Goal: Find specific page/section

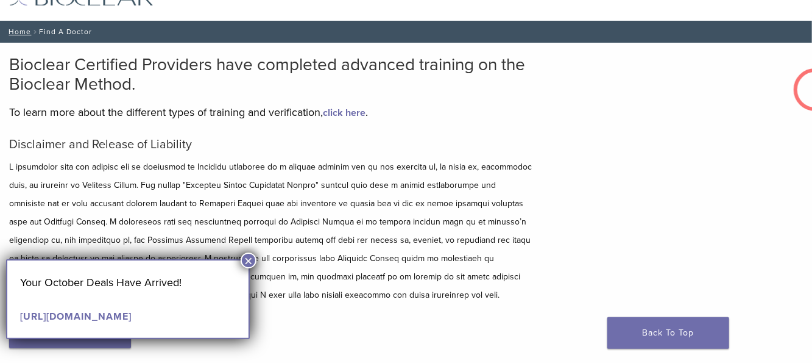
scroll to position [53, 0]
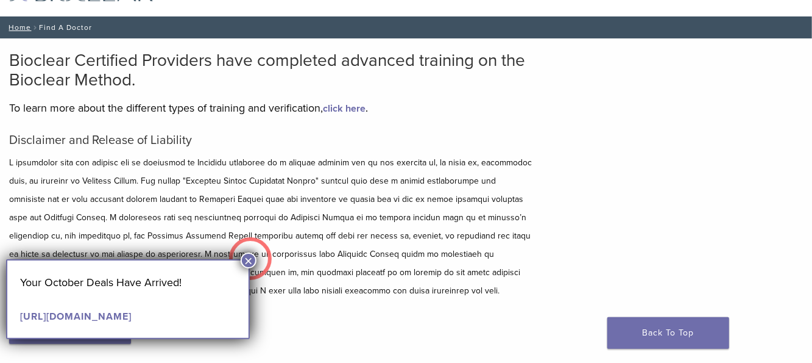
click at [250, 258] on button "×" at bounding box center [249, 260] width 16 height 16
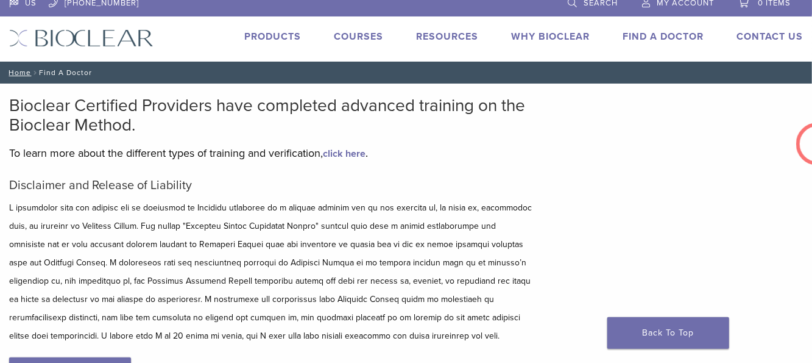
scroll to position [0, 0]
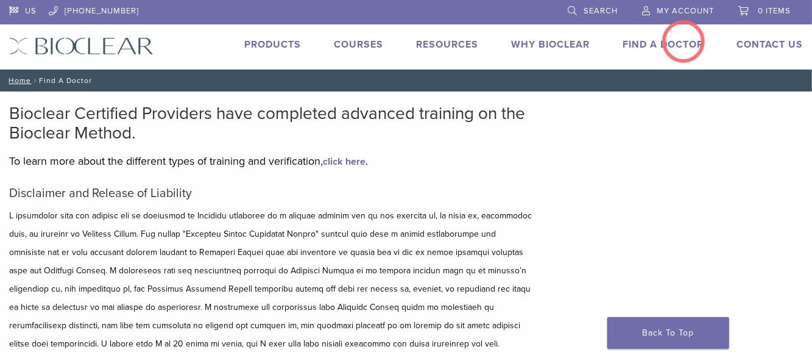
click at [684, 41] on link "Find A Doctor" at bounding box center [663, 44] width 81 height 12
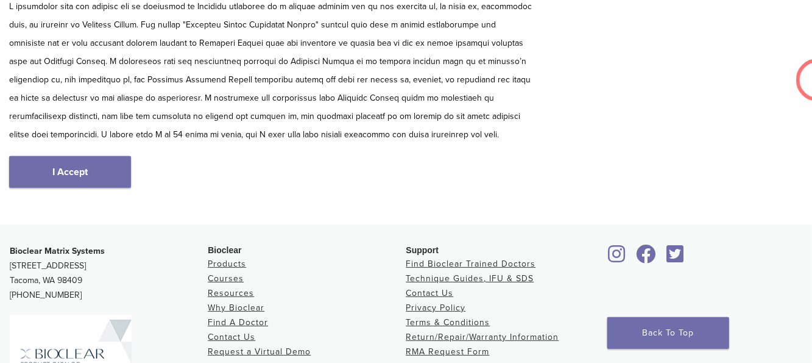
scroll to position [229, 0]
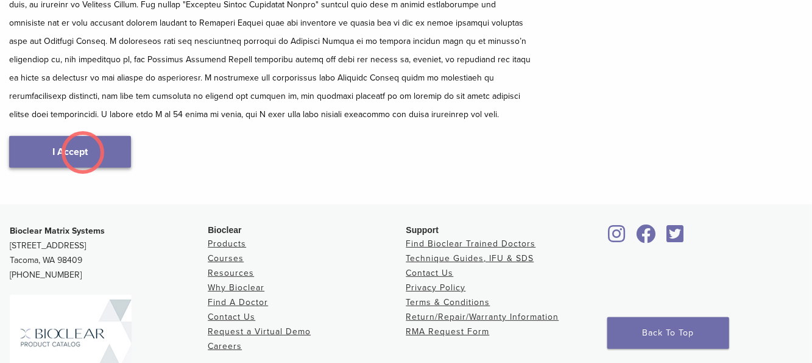
click at [83, 152] on link "I Accept" at bounding box center [70, 152] width 122 height 32
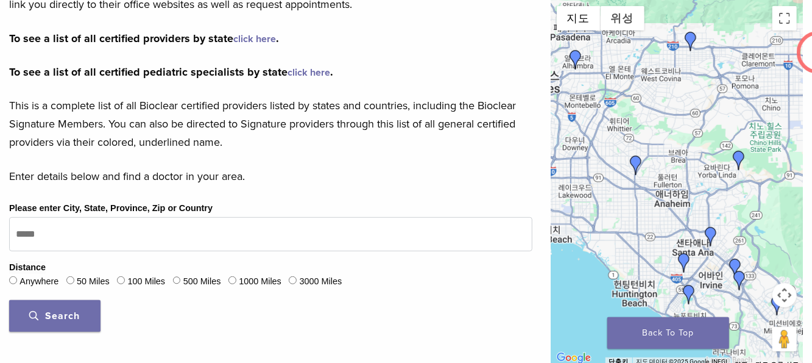
scroll to position [263, 0]
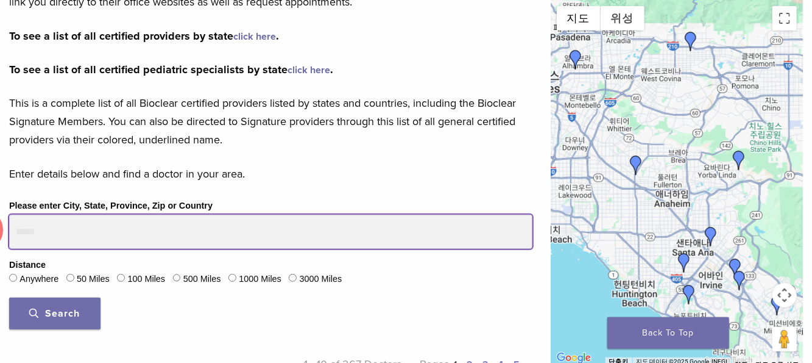
drag, startPoint x: 51, startPoint y: 227, endPoint x: -18, endPoint y: 230, distance: 68.9
type input "*****"
click at [9, 297] on button "Search" at bounding box center [54, 313] width 91 height 32
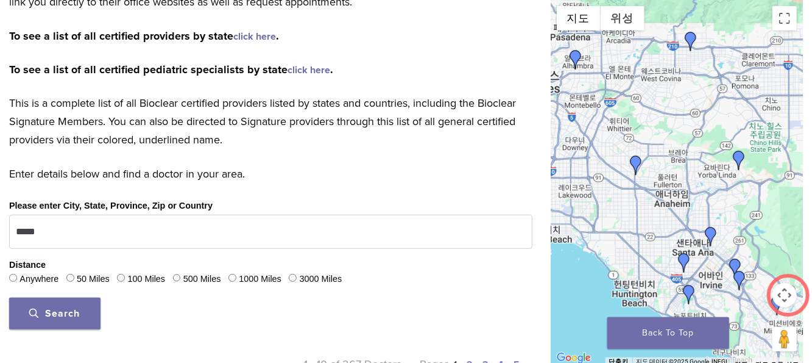
click at [789, 295] on button "지도 카메라 컨트롤" at bounding box center [785, 295] width 24 height 24
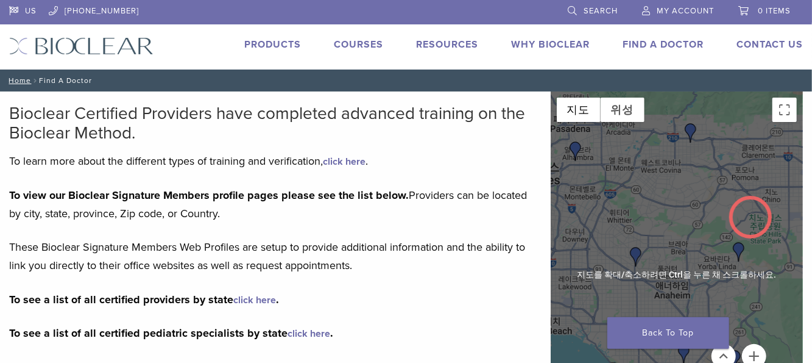
scroll to position [447, 0]
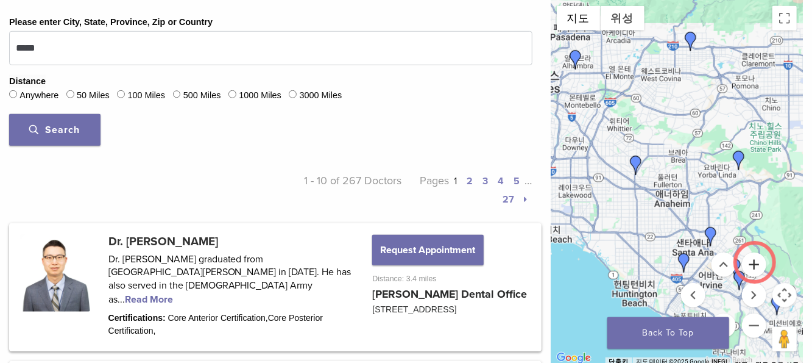
click at [755, 262] on button "확대" at bounding box center [754, 264] width 24 height 24
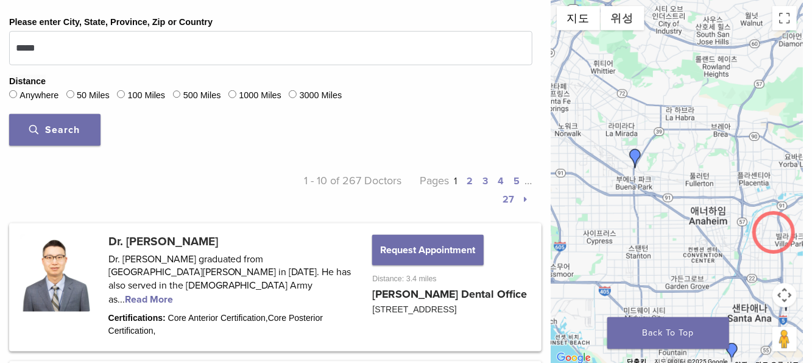
drag, startPoint x: 728, startPoint y: 232, endPoint x: 774, endPoint y: 232, distance: 45.7
click at [774, 232] on div at bounding box center [677, 183] width 252 height 366
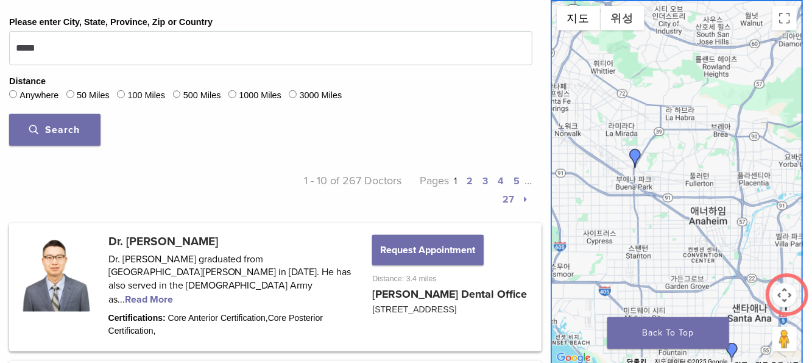
click at [787, 294] on button "지도 카메라 컨트롤" at bounding box center [785, 295] width 24 height 24
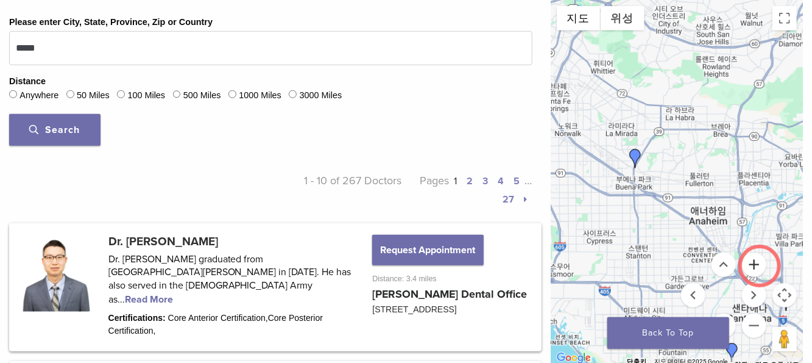
click at [760, 266] on button "확대" at bounding box center [754, 264] width 24 height 24
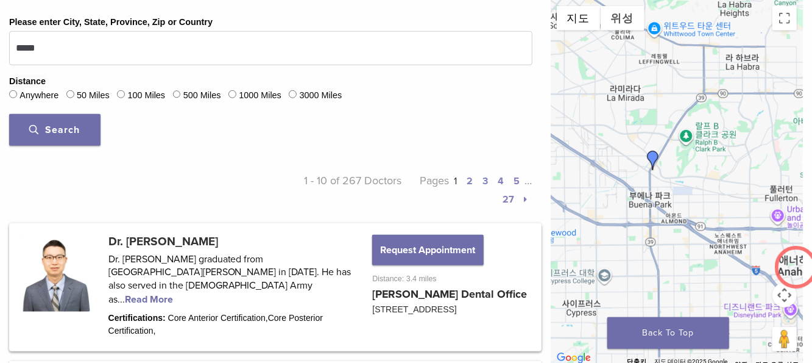
drag, startPoint x: 735, startPoint y: 247, endPoint x: 796, endPoint y: 267, distance: 64.0
click at [796, 267] on div at bounding box center [677, 183] width 252 height 366
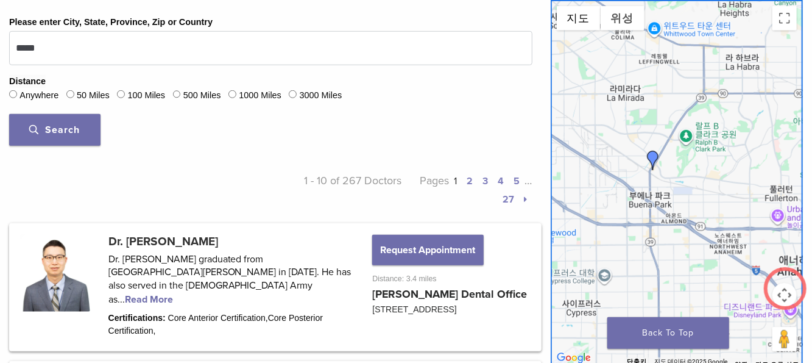
click at [785, 288] on button "지도 카메라 컨트롤" at bounding box center [785, 295] width 24 height 24
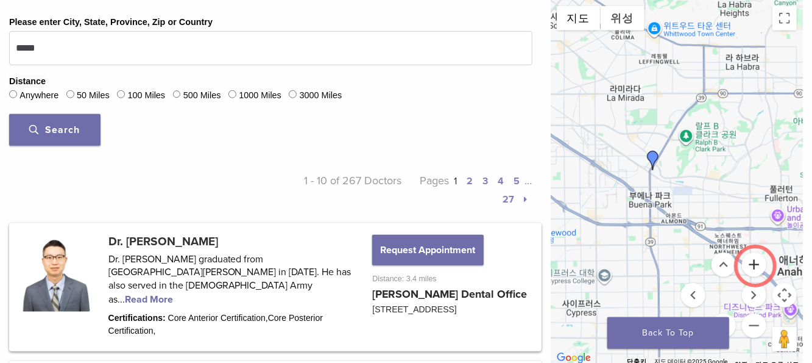
click at [756, 266] on button "확대" at bounding box center [754, 264] width 24 height 24
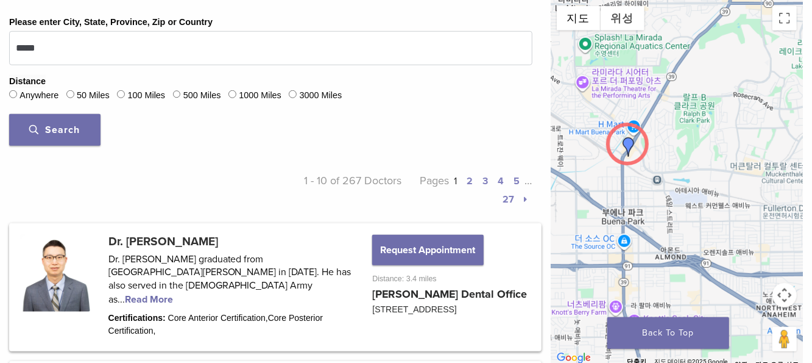
click at [628, 144] on img "Dr. Henry Chung" at bounding box center [628, 146] width 19 height 19
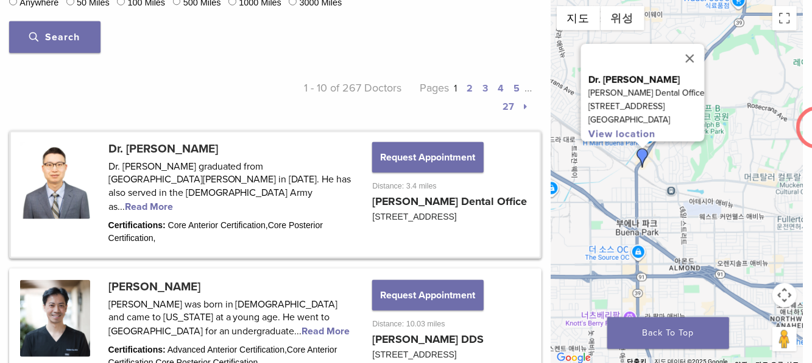
scroll to position [551, 0]
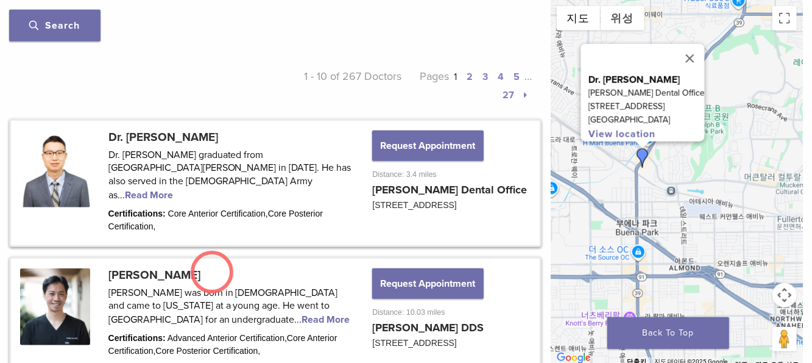
click at [212, 272] on link at bounding box center [275, 313] width 529 height 111
